Goal: Check status: Check status

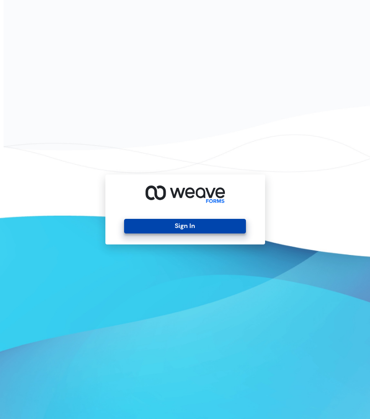
click at [180, 229] on button "Sign In" at bounding box center [185, 226] width 122 height 15
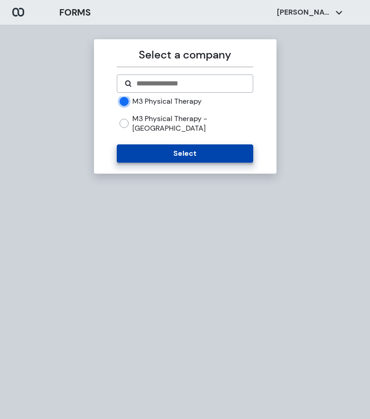
click at [196, 147] on button "Select" at bounding box center [185, 153] width 137 height 18
